Goal: Information Seeking & Learning: Learn about a topic

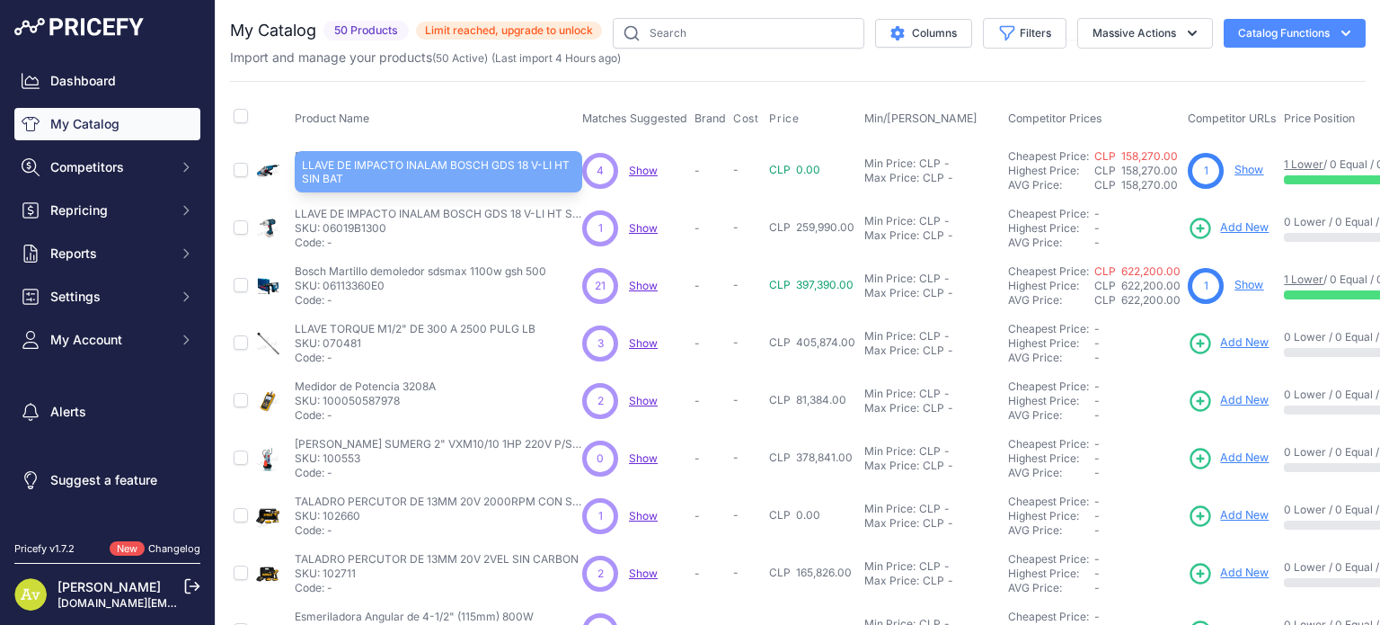
drag, startPoint x: 295, startPoint y: 214, endPoint x: 564, endPoint y: 217, distance: 269.6
click at [564, 217] on p "LLAVE DE IMPACTO INALAM BOSCH GDS 18 V-LI HT SIN BAT" at bounding box center [439, 214] width 288 height 14
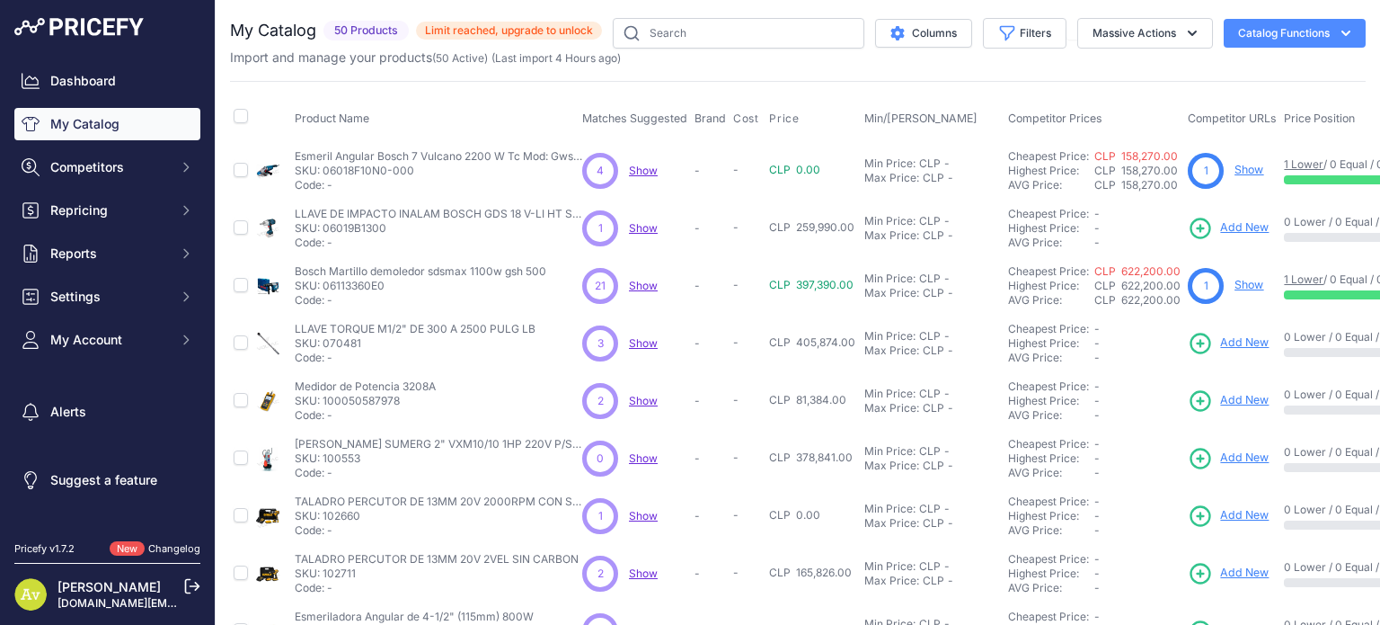
click at [644, 226] on span "Show" at bounding box center [643, 227] width 29 height 13
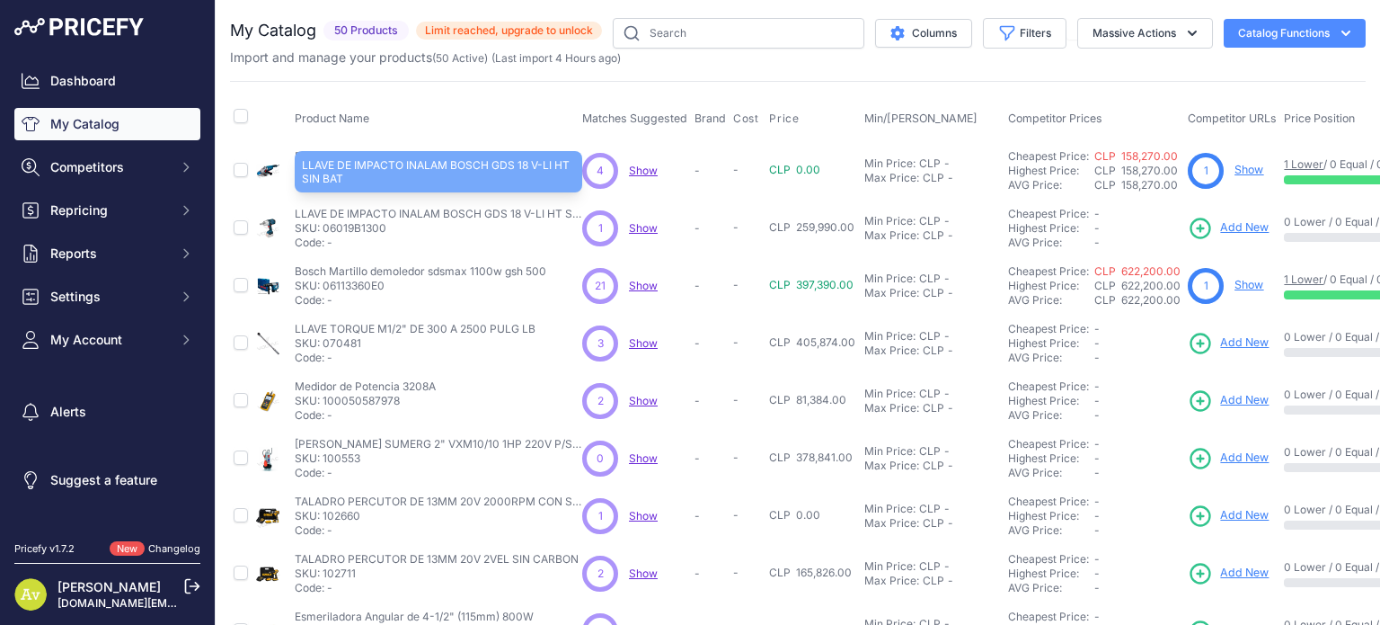
copy p "LLAVE DE IMPACTO INALAM BOSCH GDS 18 V-LI HT"
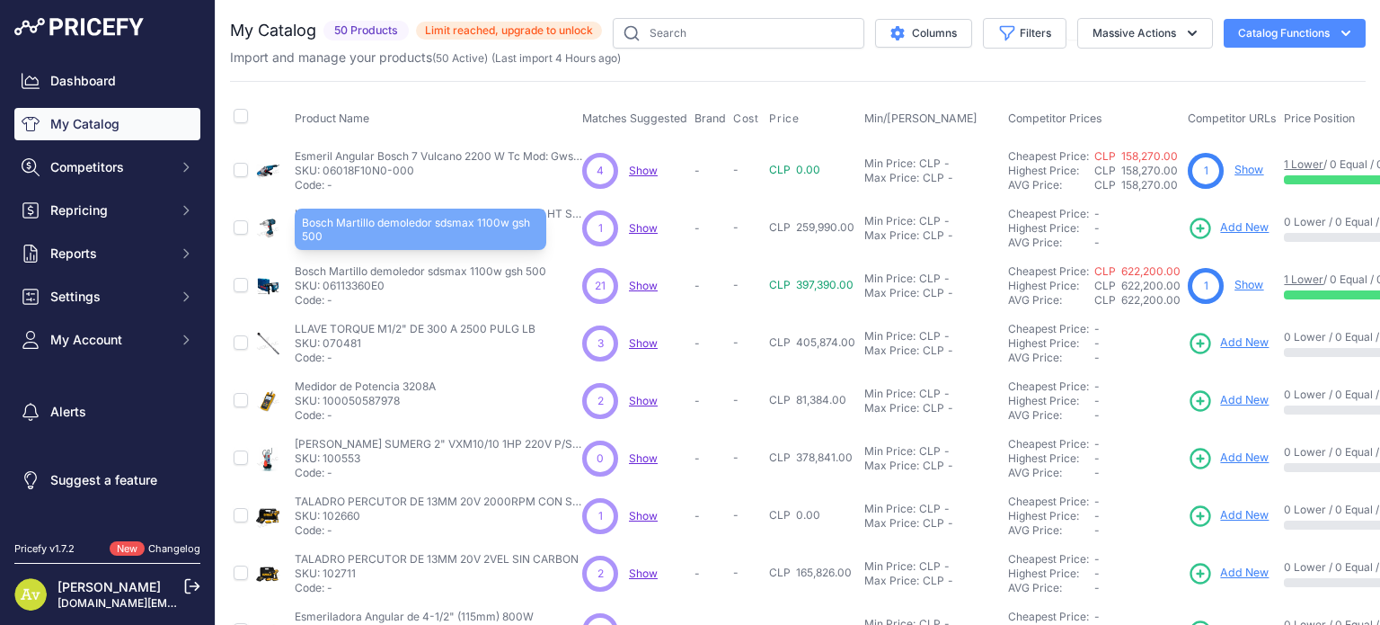
drag, startPoint x: 297, startPoint y: 269, endPoint x: 543, endPoint y: 272, distance: 246.3
click at [543, 272] on p "Bosch Martillo demoledor sdsmax 1100w gsh 500" at bounding box center [421, 271] width 252 height 14
copy p "Bosch Martillo demoledor sdsmax 1100w gsh 500"
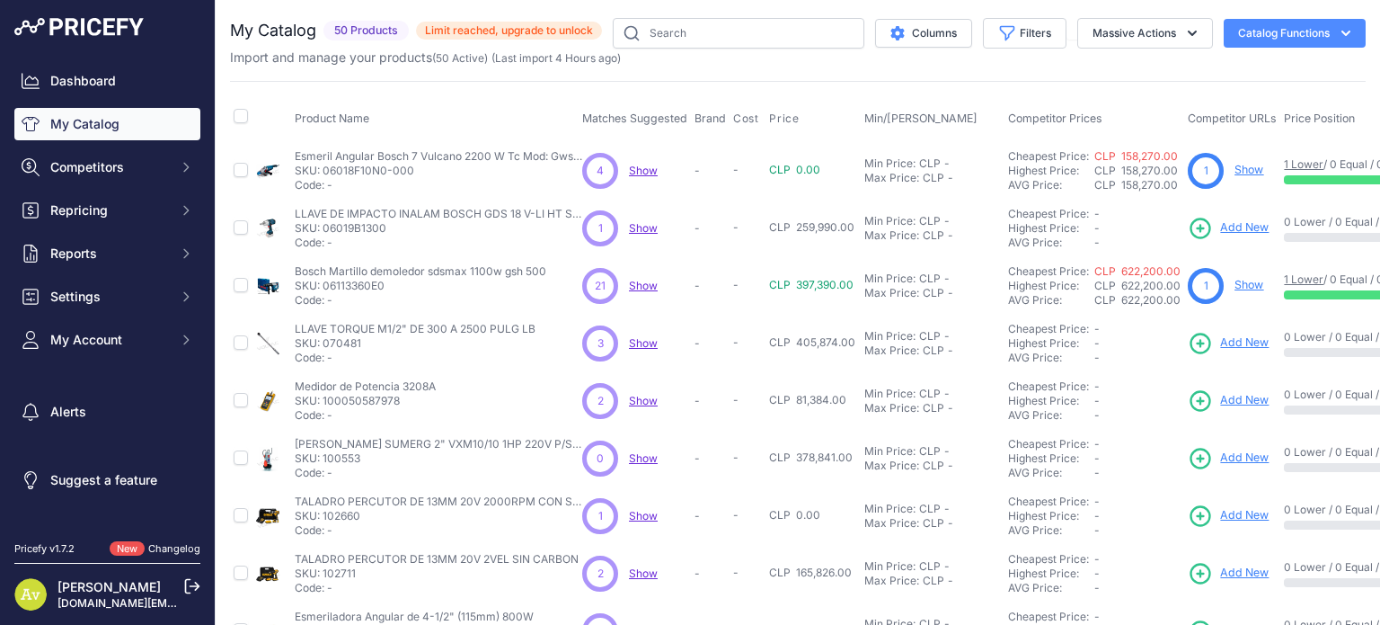
drag, startPoint x: 296, startPoint y: 326, endPoint x: 520, endPoint y: 324, distance: 224.7
click at [544, 333] on div "LLAVE TORQUE M1/2" DE 300 A 2500 PULG [PERSON_NAME] TORQUE M1/2" DE 300 A 2500 …" at bounding box center [435, 343] width 280 height 43
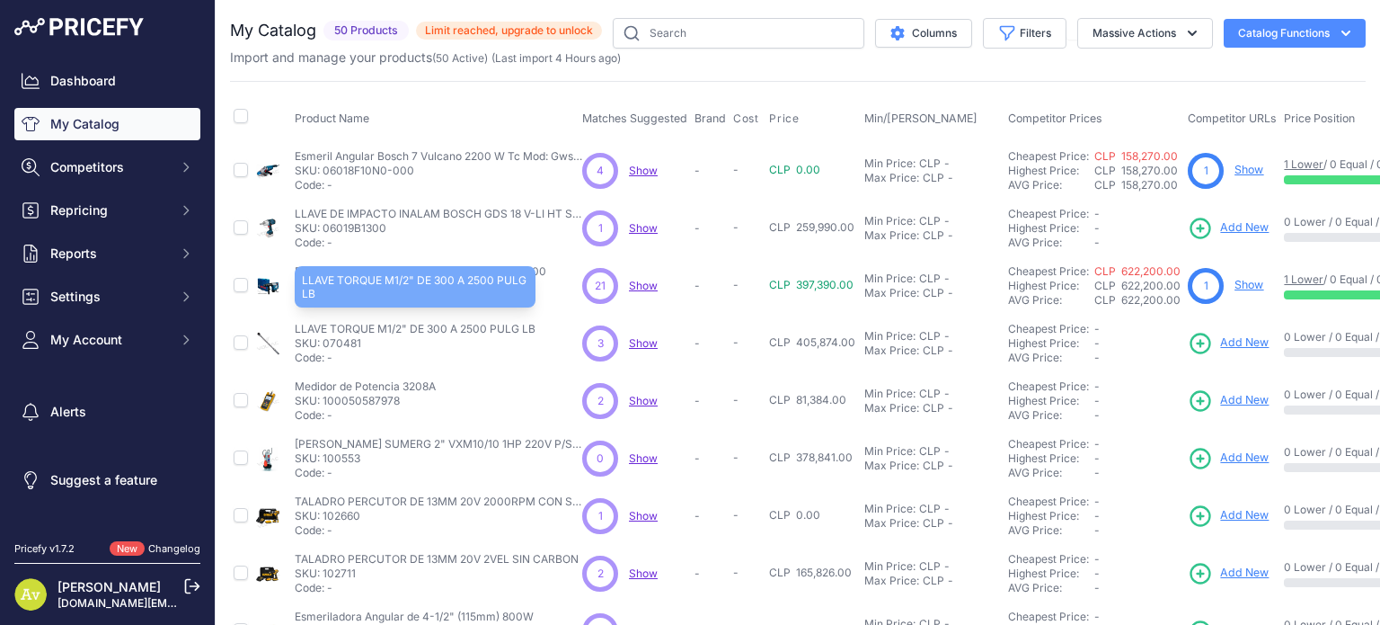
copy p "LLAVE TORQUE M1/2" DE 300 A 2500 PULG LB"
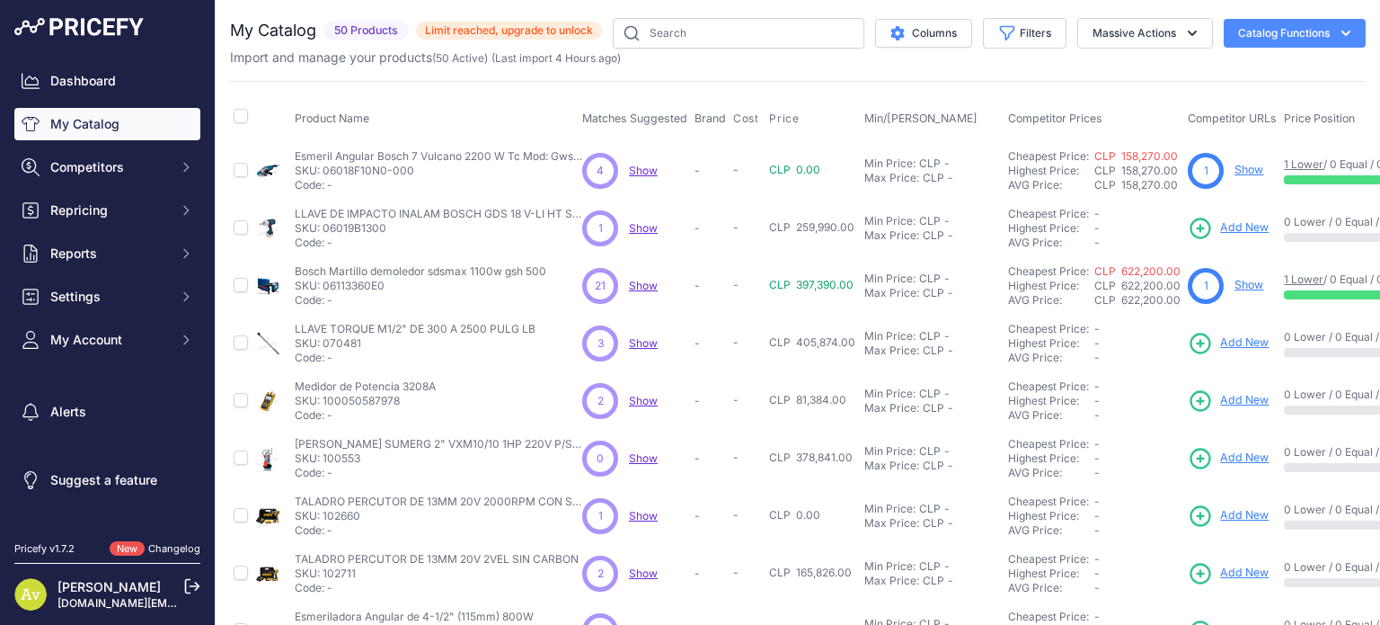
click at [640, 343] on span "Show" at bounding box center [643, 342] width 29 height 13
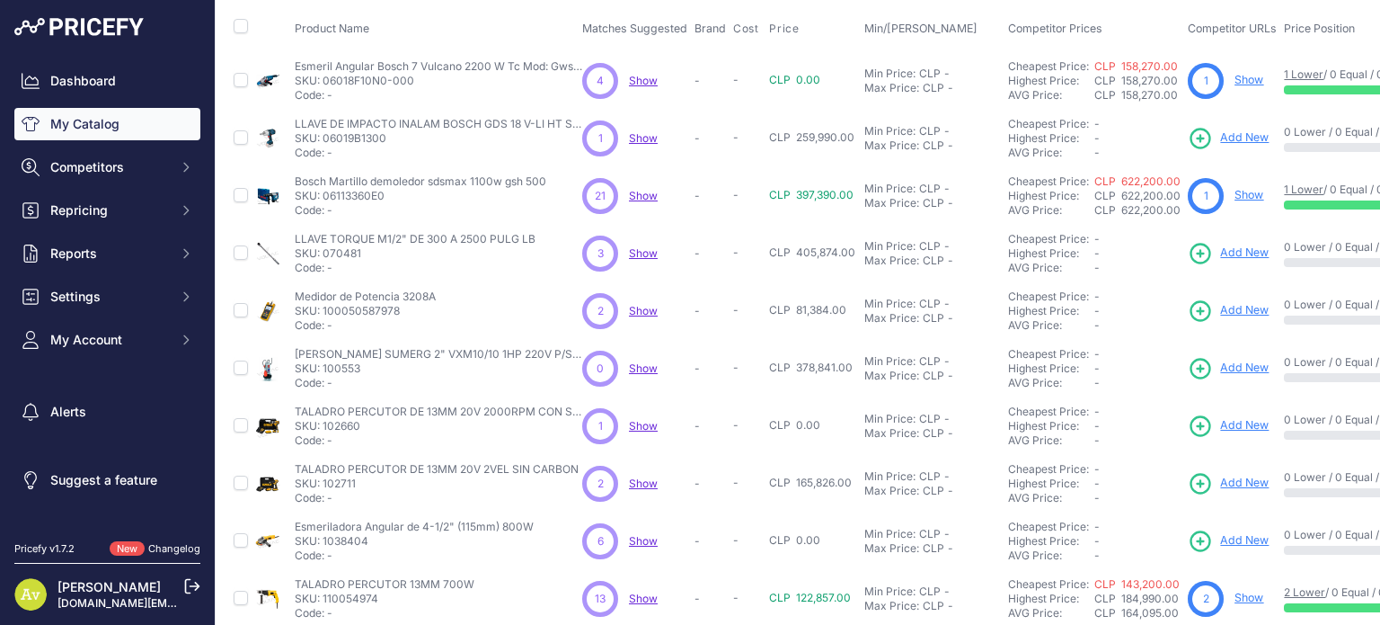
click at [642, 311] on span "Show" at bounding box center [643, 310] width 29 height 13
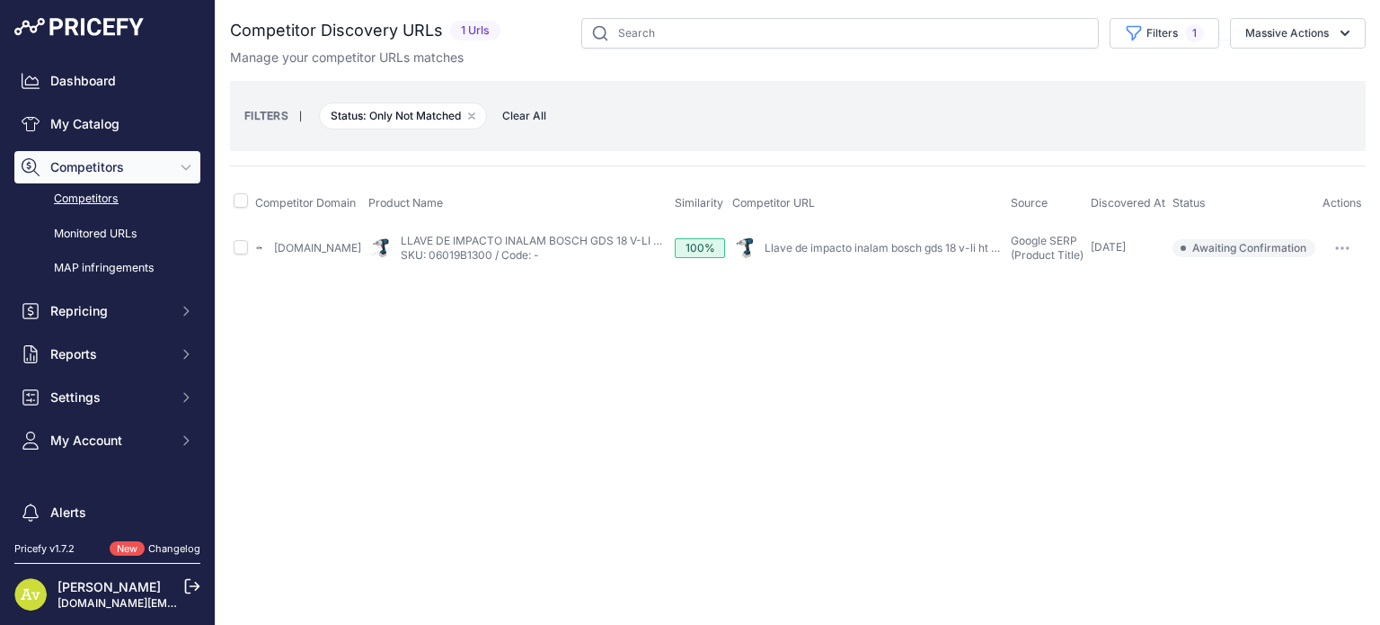
click at [783, 244] on link "Llave de impacto inalam bosch gds 18 v-li ht sin bat" at bounding box center [895, 247] width 260 height 13
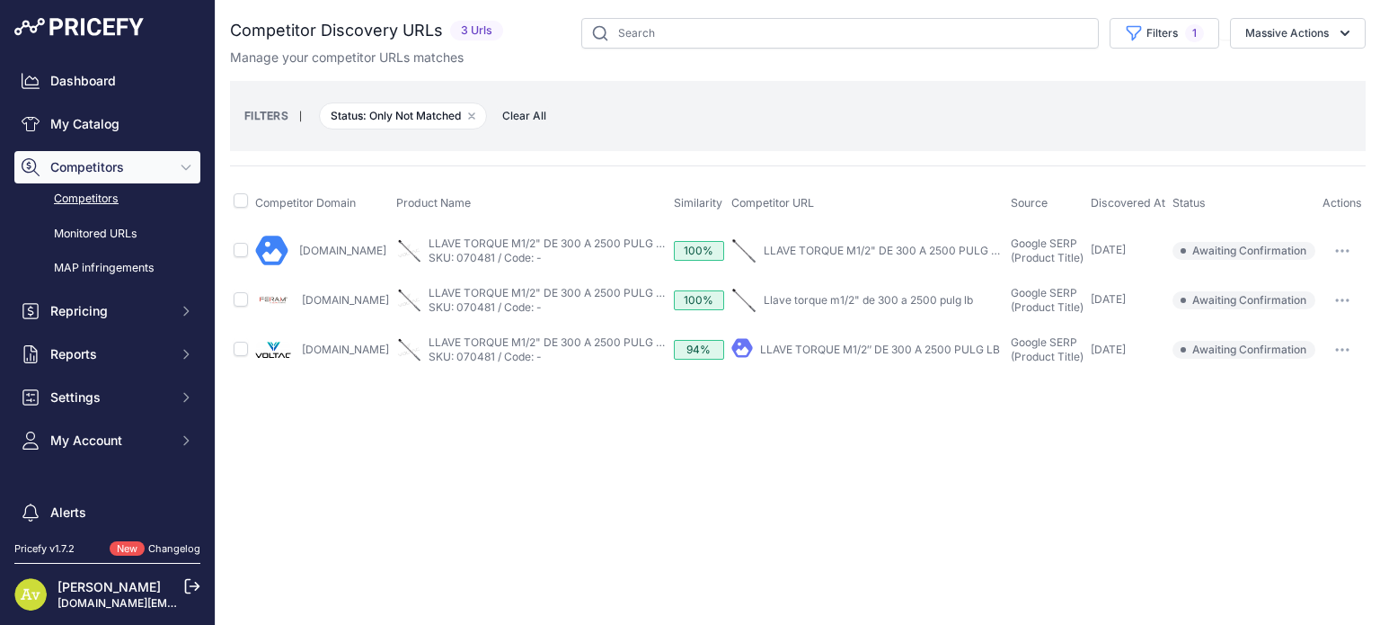
click at [798, 300] on link "Llave torque m1/2" de 300 a 2500 pulg lb" at bounding box center [868, 299] width 209 height 13
click at [834, 249] on link "LLAVE TORQUE M1/2" DE 300 A 2500 PULG LB" at bounding box center [884, 250] width 241 height 13
